Goal: Information Seeking & Learning: Learn about a topic

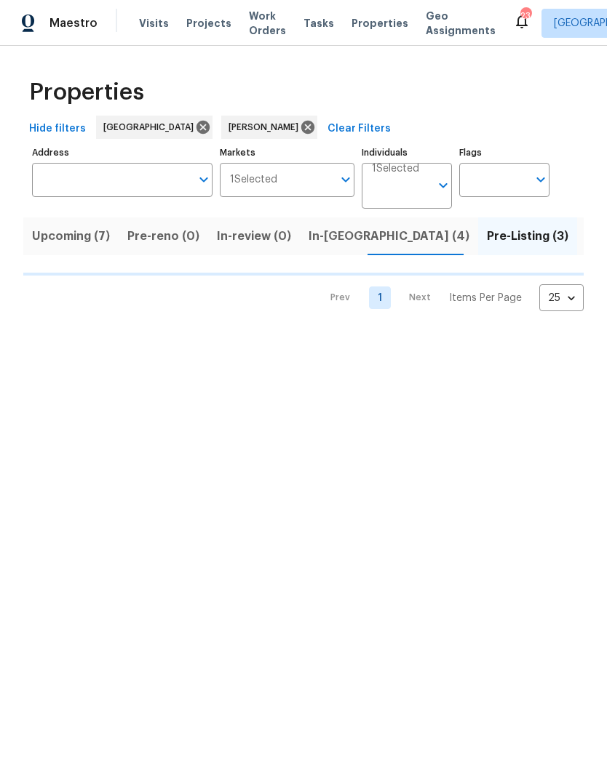
scroll to position [0, 29]
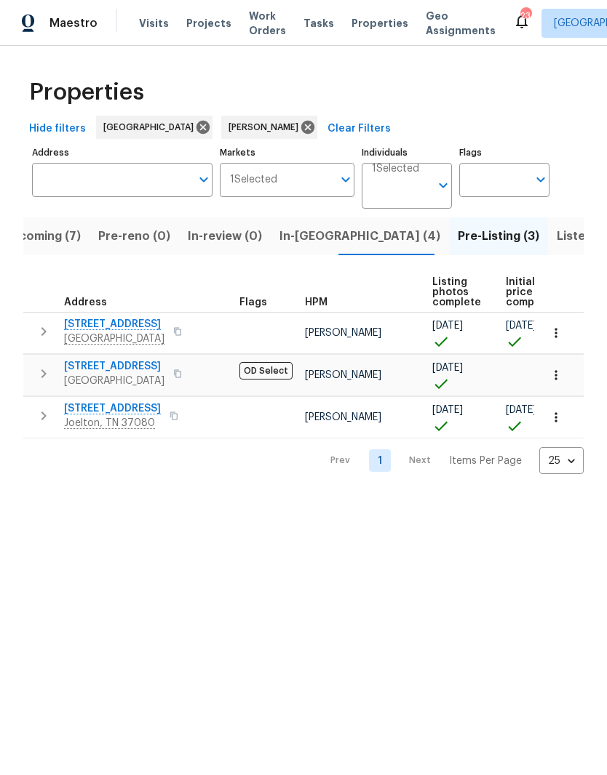
click at [144, 367] on span "6112 Gardendale Dr" at bounding box center [114, 366] width 100 height 15
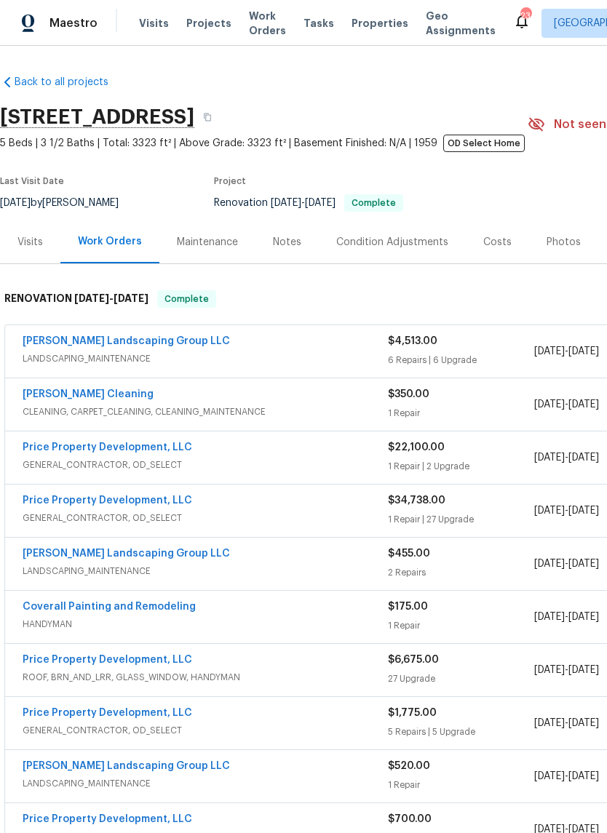
click at [562, 246] on div "Photos" at bounding box center [563, 242] width 34 height 15
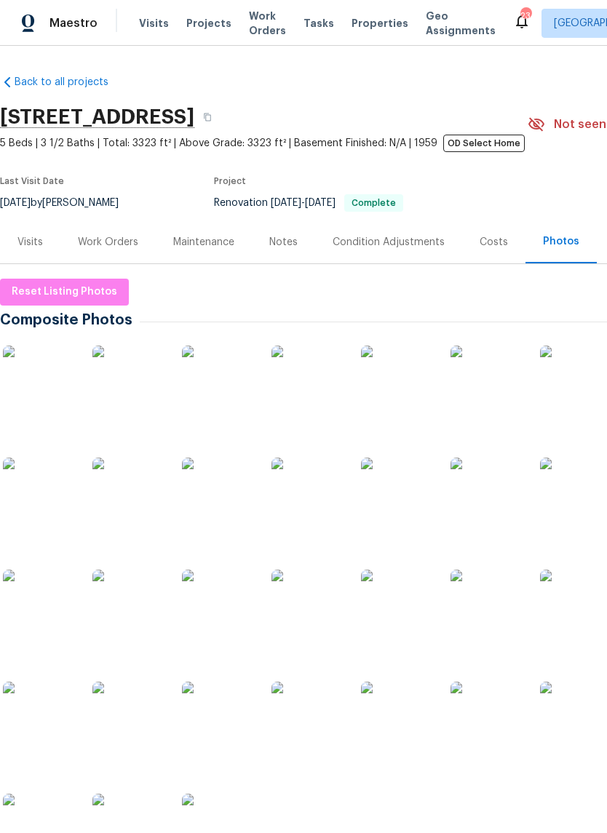
click at [58, 388] on img at bounding box center [39, 382] width 73 height 73
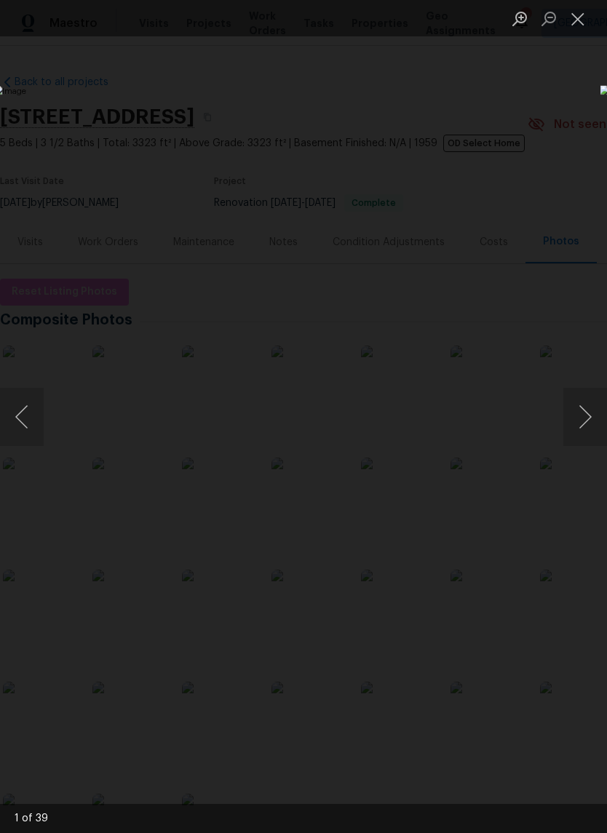
click at [572, 425] on button "Next image" at bounding box center [585, 417] width 44 height 58
click at [588, 422] on button "Next image" at bounding box center [585, 417] width 44 height 58
click at [584, 418] on button "Next image" at bounding box center [585, 417] width 44 height 58
click at [586, 417] on button "Next image" at bounding box center [585, 417] width 44 height 58
click at [586, 426] on button "Next image" at bounding box center [585, 417] width 44 height 58
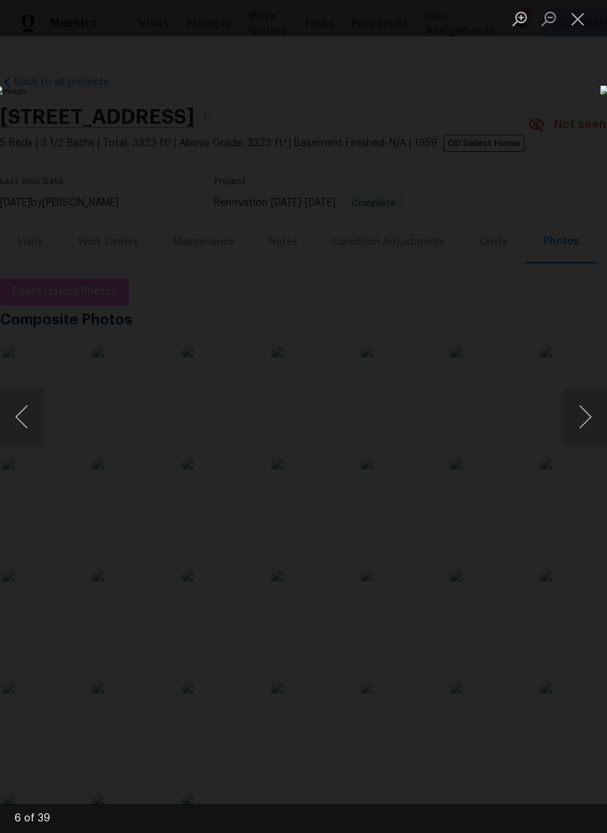
click at [575, 405] on button "Next image" at bounding box center [585, 417] width 44 height 58
click at [567, 423] on button "Next image" at bounding box center [585, 417] width 44 height 58
click at [568, 422] on button "Next image" at bounding box center [585, 417] width 44 height 58
click at [567, 424] on button "Next image" at bounding box center [585, 417] width 44 height 58
click at [580, 415] on button "Next image" at bounding box center [585, 417] width 44 height 58
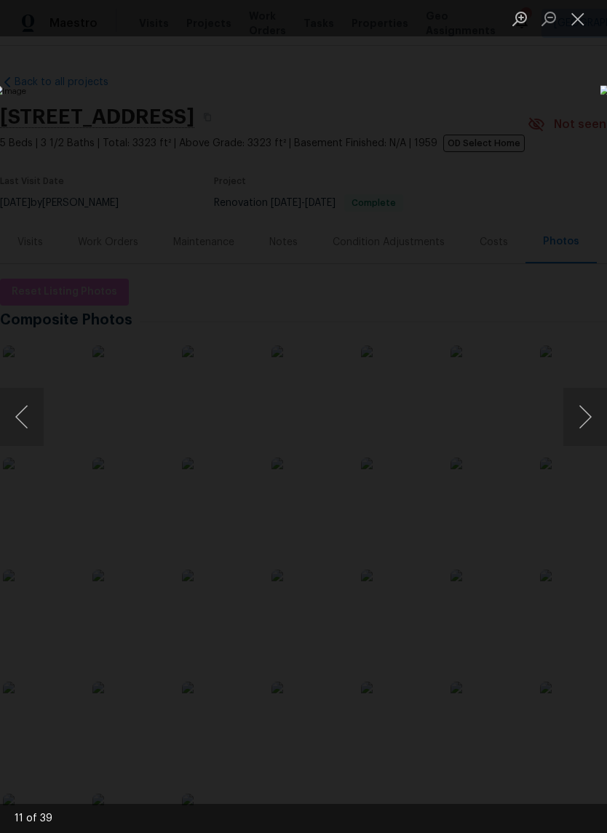
click at [566, 420] on button "Next image" at bounding box center [585, 417] width 44 height 58
click at [27, 418] on button "Previous image" at bounding box center [22, 417] width 44 height 58
click at [476, 412] on img "Lightbox" at bounding box center [234, 416] width 482 height 662
click at [572, 418] on button "Next image" at bounding box center [585, 417] width 44 height 58
click at [575, 417] on button "Next image" at bounding box center [585, 417] width 44 height 58
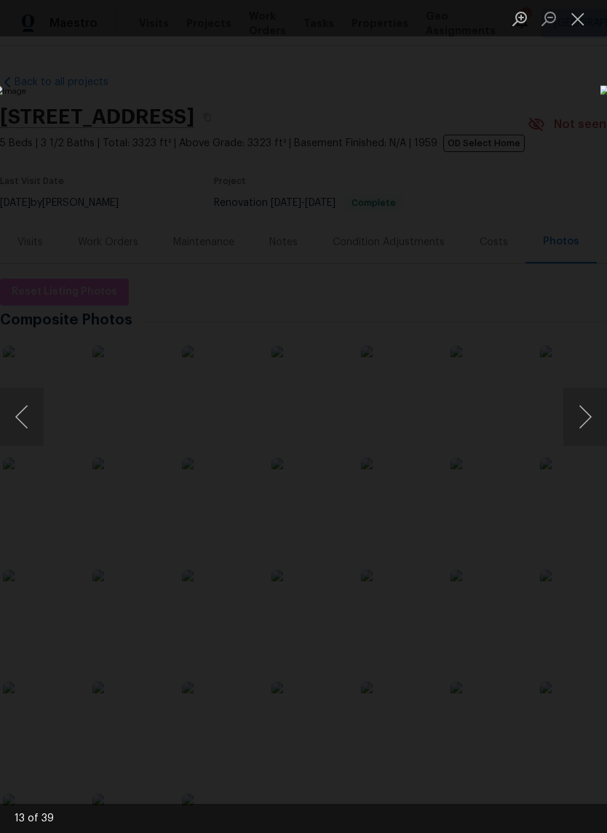
click at [585, 436] on button "Next image" at bounding box center [585, 417] width 44 height 58
click at [575, 425] on button "Next image" at bounding box center [585, 417] width 44 height 58
click at [572, 426] on button "Next image" at bounding box center [585, 417] width 44 height 58
click at [579, 431] on button "Next image" at bounding box center [585, 417] width 44 height 58
click at [575, 423] on button "Next image" at bounding box center [585, 417] width 44 height 58
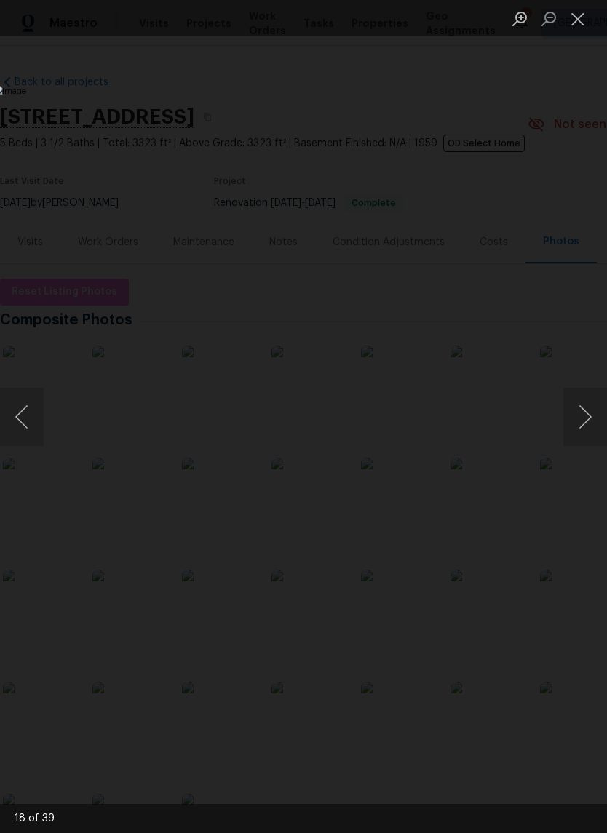
click at [564, 415] on button "Next image" at bounding box center [585, 417] width 44 height 58
click at [476, 412] on img "Lightbox" at bounding box center [234, 416] width 482 height 662
click at [568, 414] on button "Next image" at bounding box center [585, 417] width 44 height 58
click at [570, 412] on button "Next image" at bounding box center [585, 417] width 44 height 58
click at [569, 412] on button "Next image" at bounding box center [585, 417] width 44 height 58
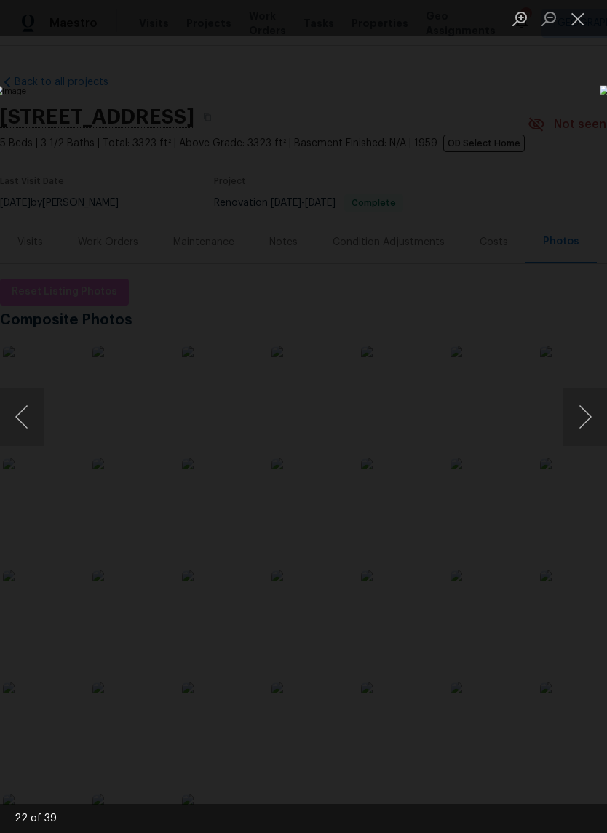
click at [11, 505] on img "Lightbox" at bounding box center [234, 416] width 482 height 662
click at [20, 392] on button "Previous image" at bounding box center [22, 417] width 44 height 58
click at [568, 419] on button "Next image" at bounding box center [585, 417] width 44 height 58
click at [563, 418] on button "Next image" at bounding box center [585, 417] width 44 height 58
click at [571, 426] on button "Next image" at bounding box center [585, 417] width 44 height 58
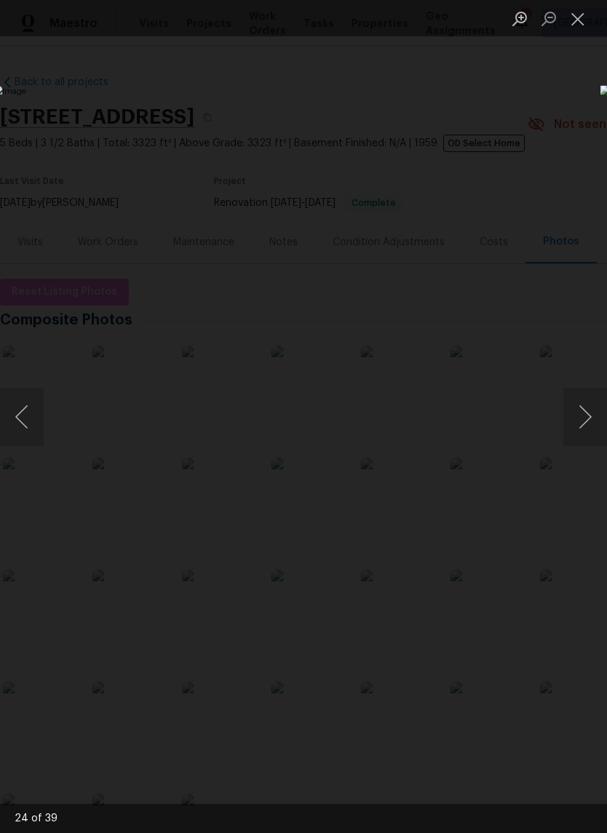
click at [476, 410] on img "Lightbox" at bounding box center [234, 416] width 482 height 662
click at [569, 439] on button "Next image" at bounding box center [585, 417] width 44 height 58
click at [578, 418] on button "Next image" at bounding box center [585, 417] width 44 height 58
click at [570, 417] on button "Next image" at bounding box center [585, 417] width 44 height 58
click at [564, 412] on button "Next image" at bounding box center [585, 417] width 44 height 58
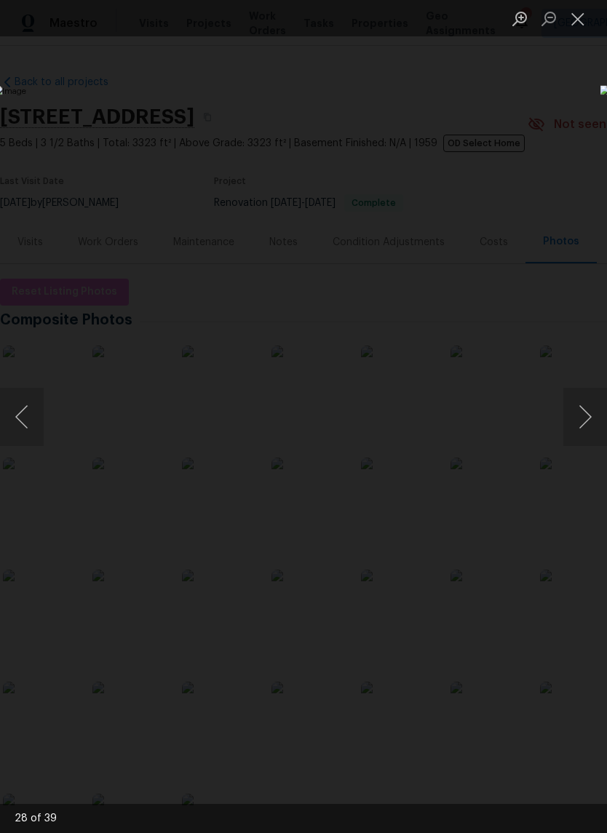
click at [563, 412] on button "Next image" at bounding box center [585, 417] width 44 height 58
click at [476, 408] on img "Lightbox" at bounding box center [234, 416] width 482 height 662
click at [476, 412] on img "Lightbox" at bounding box center [234, 416] width 482 height 662
click at [574, 427] on button "Next image" at bounding box center [585, 417] width 44 height 58
click at [585, 429] on button "Next image" at bounding box center [585, 417] width 44 height 58
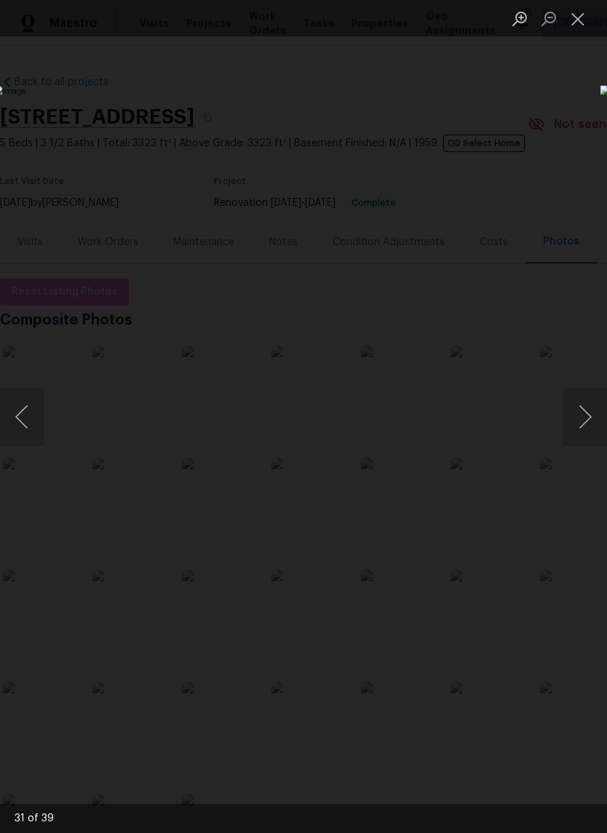
click at [585, 436] on button "Next image" at bounding box center [585, 417] width 44 height 58
click at [575, 433] on button "Next image" at bounding box center [585, 417] width 44 height 58
click at [567, 411] on button "Next image" at bounding box center [585, 417] width 44 height 58
click at [568, 419] on button "Next image" at bounding box center [585, 417] width 44 height 58
click at [572, 435] on button "Next image" at bounding box center [585, 417] width 44 height 58
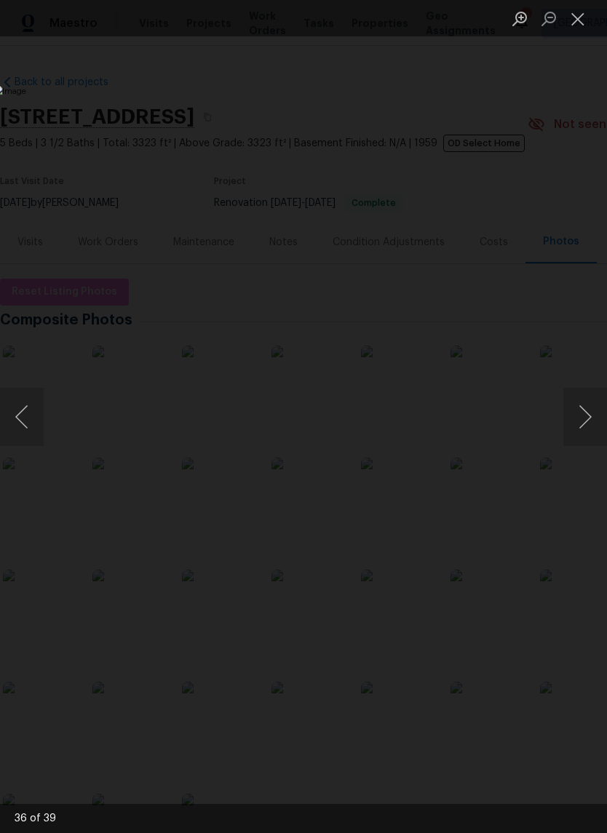
click at [571, 426] on button "Next image" at bounding box center [585, 417] width 44 height 58
click at [476, 419] on img "Lightbox" at bounding box center [234, 416] width 482 height 662
click at [565, 420] on button "Next image" at bounding box center [585, 417] width 44 height 58
click at [578, 429] on button "Next image" at bounding box center [585, 417] width 44 height 58
click at [570, 422] on button "Next image" at bounding box center [585, 417] width 44 height 58
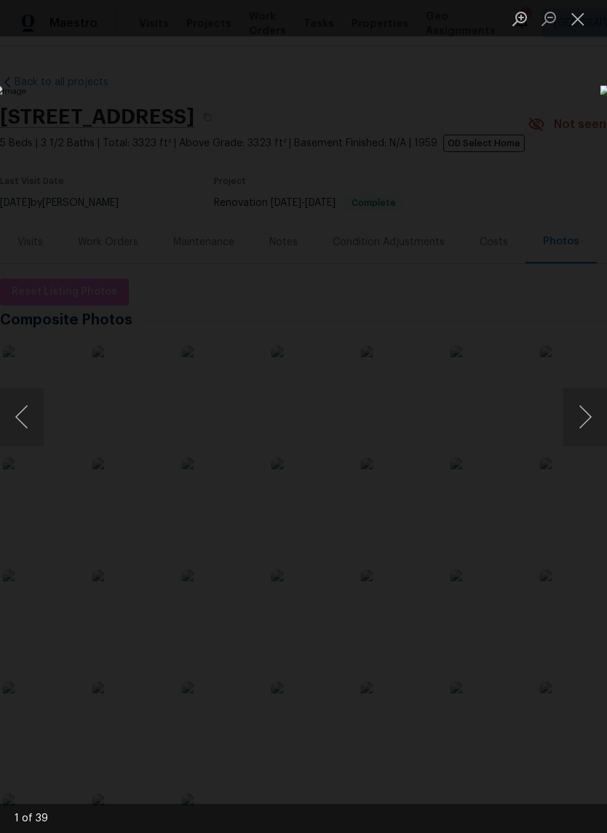
click at [570, 424] on button "Next image" at bounding box center [585, 417] width 44 height 58
click at [566, 416] on button "Next image" at bounding box center [585, 417] width 44 height 58
click at [583, 438] on button "Next image" at bounding box center [585, 417] width 44 height 58
click at [577, 428] on button "Next image" at bounding box center [585, 417] width 44 height 58
click at [576, 427] on button "Next image" at bounding box center [585, 417] width 44 height 58
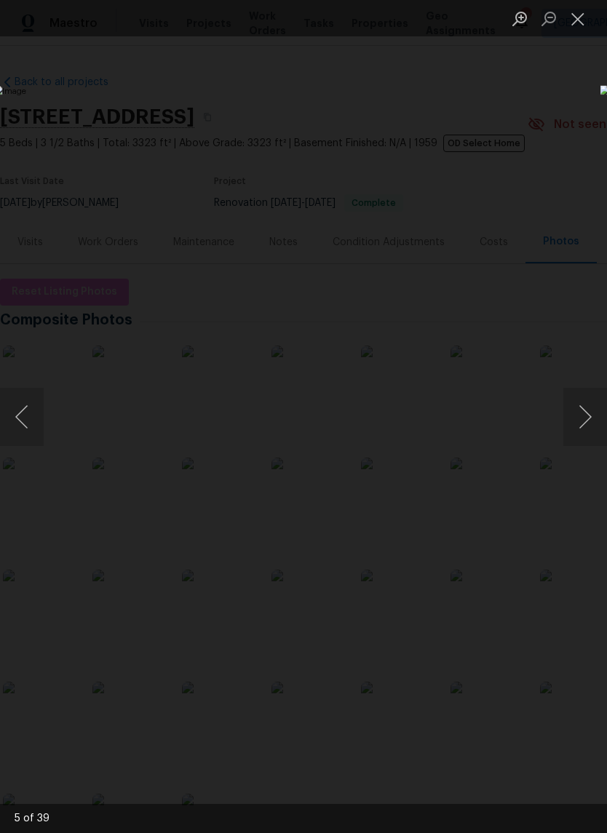
click at [570, 418] on button "Next image" at bounding box center [585, 417] width 44 height 58
click at [33, 415] on button "Previous image" at bounding box center [22, 417] width 44 height 58
click at [570, 422] on button "Next image" at bounding box center [585, 417] width 44 height 58
click at [569, 422] on button "Next image" at bounding box center [585, 417] width 44 height 58
